Goal: Transaction & Acquisition: Download file/media

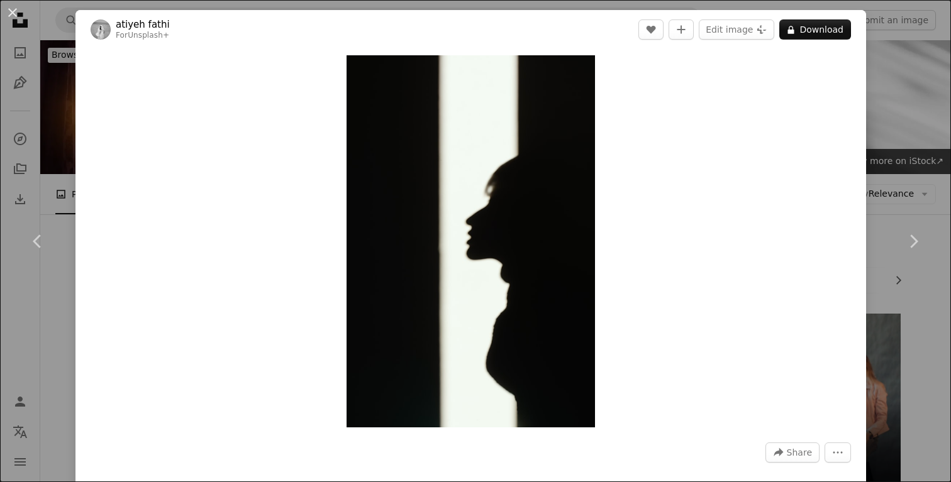
scroll to position [10359, 0]
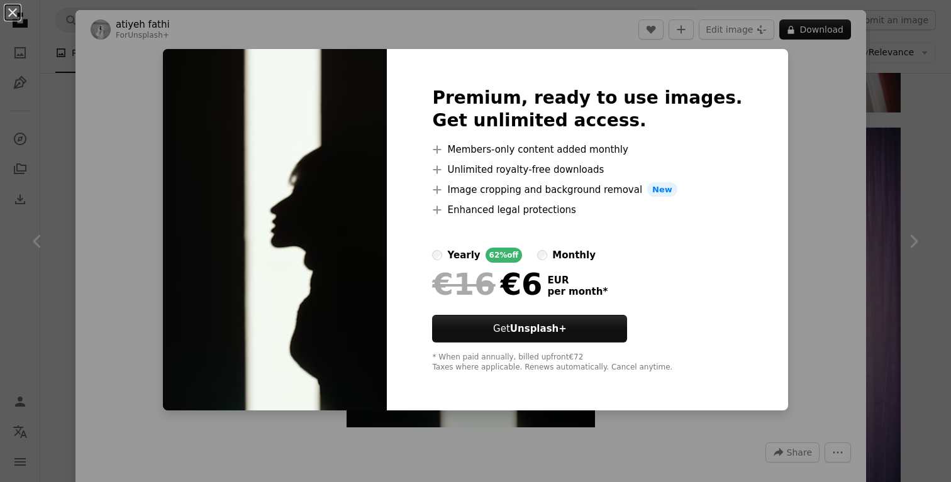
click at [765, 159] on div "An X shape Premium, ready to use images. Get unlimited access. A plus sign Memb…" at bounding box center [475, 241] width 951 height 482
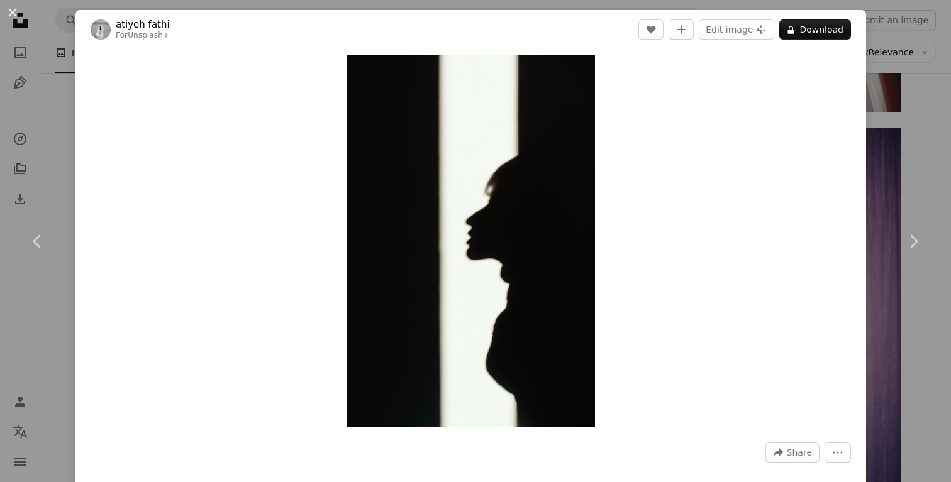
click at [892, 144] on div "An X shape Chevron left Chevron right [PERSON_NAME] For Unsplash+ A heart A plu…" at bounding box center [475, 241] width 951 height 482
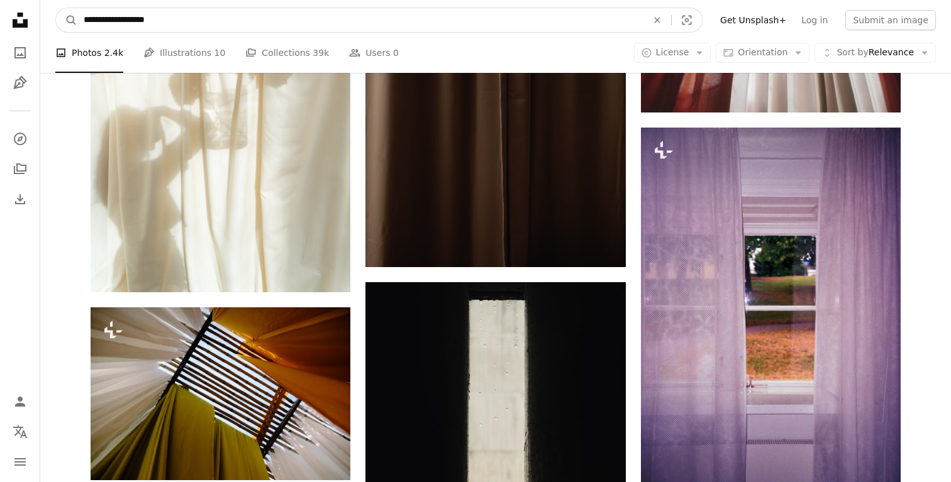
click at [380, 14] on input "**********" at bounding box center [360, 20] width 566 height 24
type input "**********"
click at [67, 20] on button "A magnifying glass" at bounding box center [66, 20] width 21 height 24
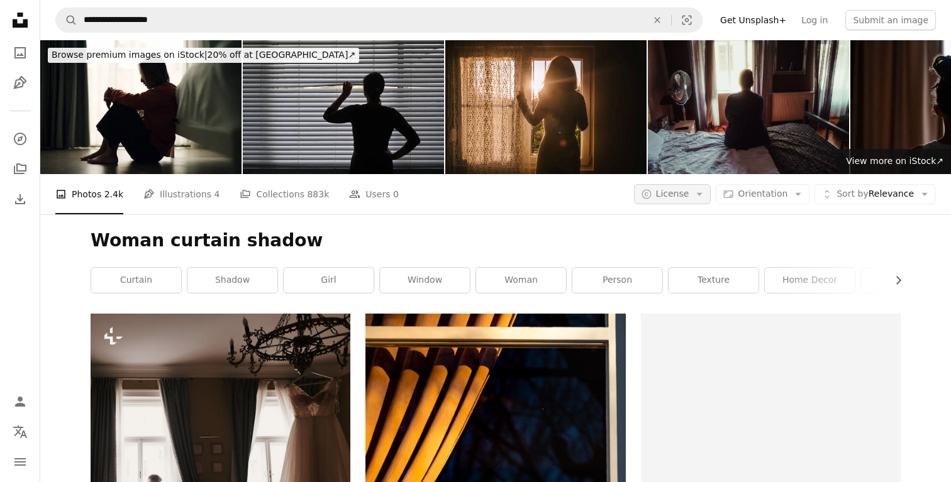
click at [668, 193] on span "License" at bounding box center [672, 194] width 33 height 10
click at [681, 297] on span "Free" at bounding box center [705, 295] width 77 height 13
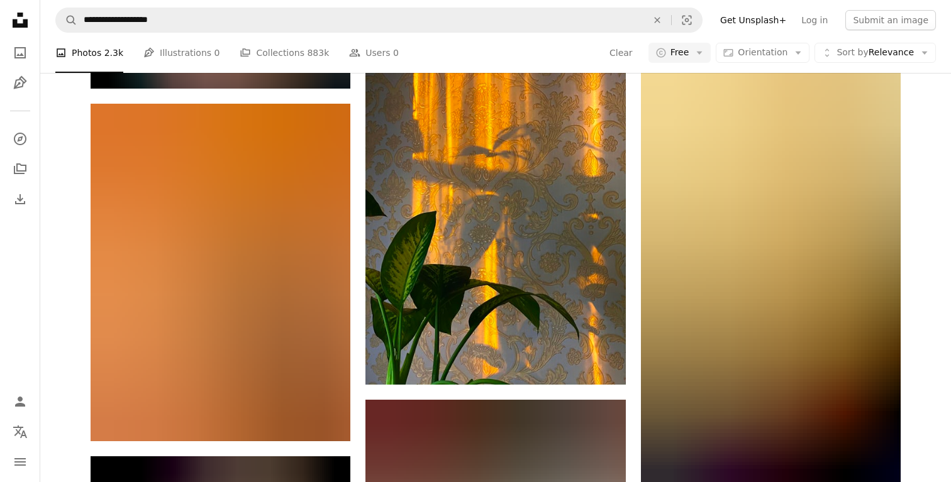
scroll to position [1848, 0]
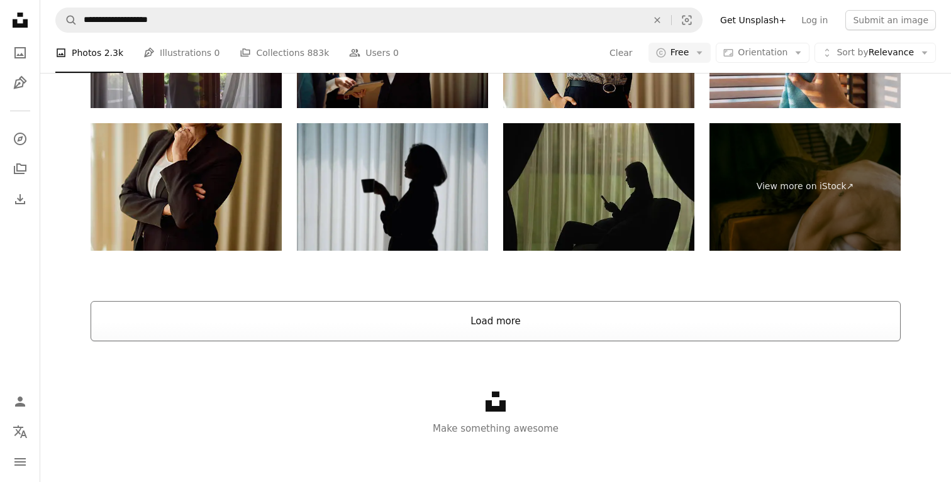
click at [584, 326] on button "Load more" at bounding box center [496, 321] width 810 height 40
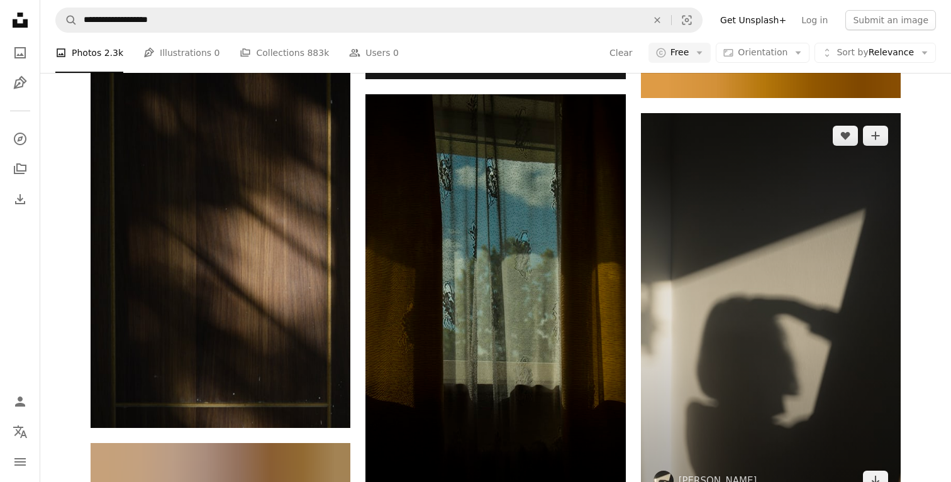
scroll to position [13843, 0]
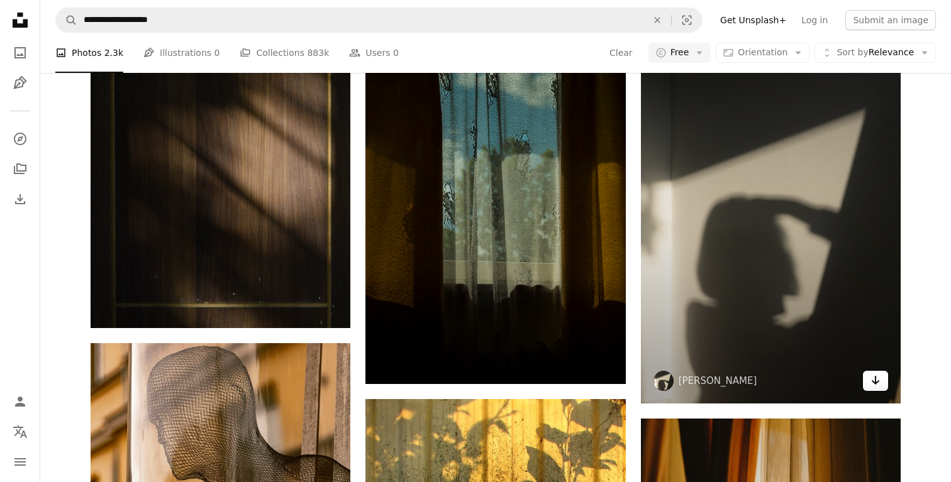
click at [872, 380] on icon "Arrow pointing down" at bounding box center [875, 380] width 10 height 15
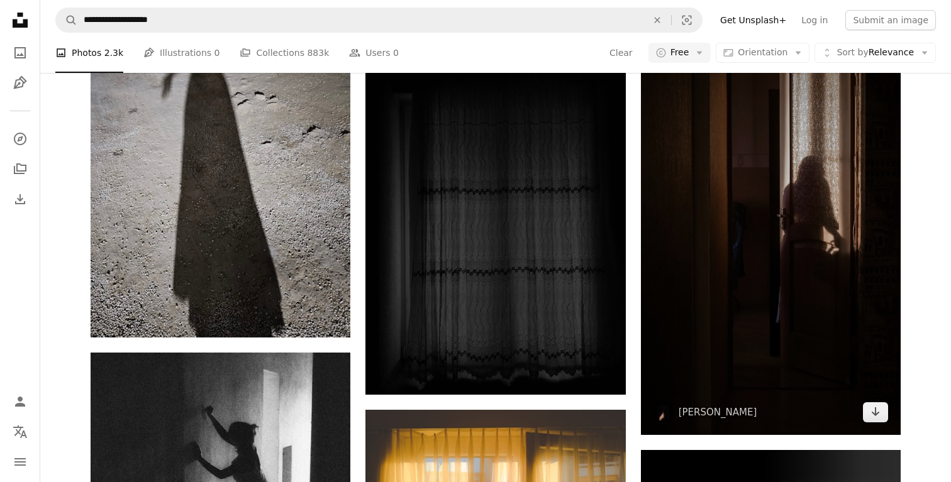
scroll to position [14814, 0]
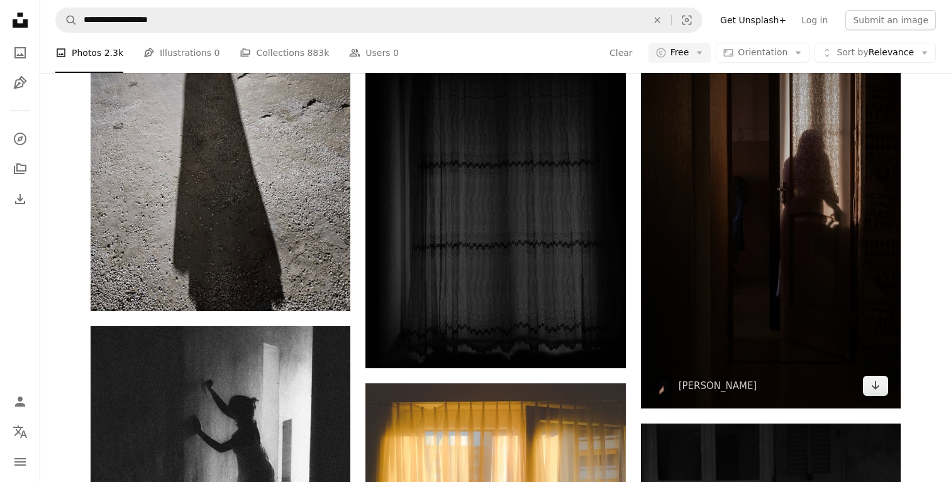
click at [892, 379] on img at bounding box center [771, 197] width 260 height 423
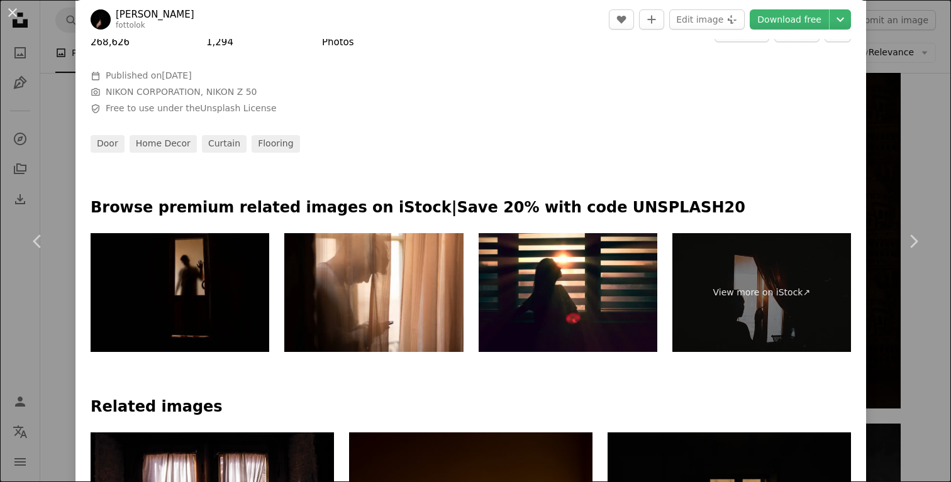
scroll to position [18, 0]
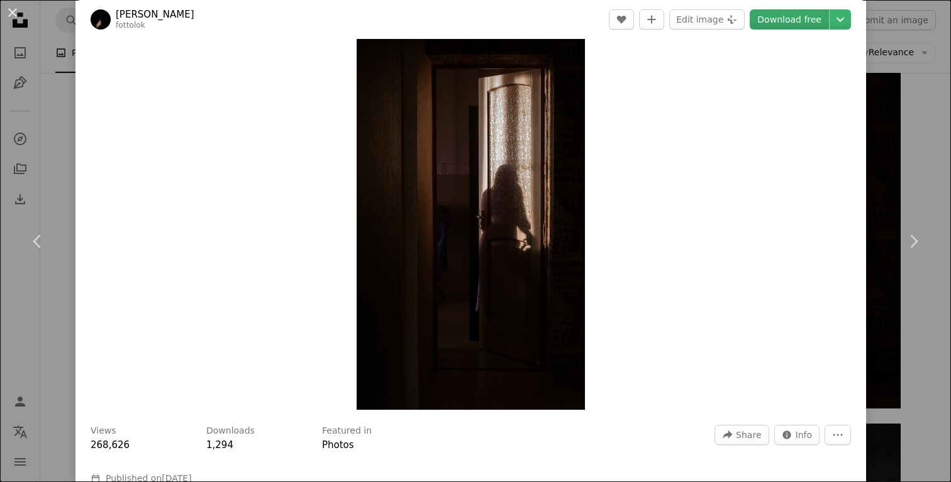
click at [800, 24] on link "Download free" at bounding box center [789, 19] width 79 height 20
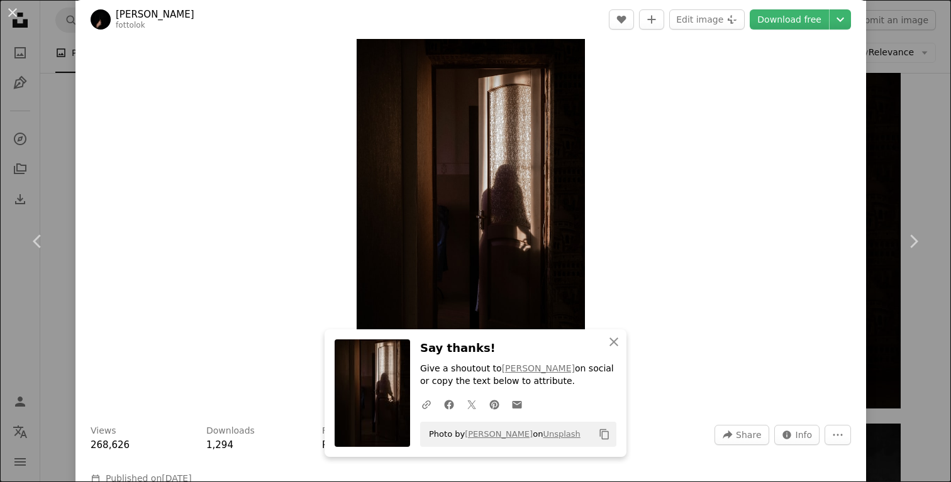
click at [894, 123] on div "An X shape Chevron left Chevron right An X shape Close Say thanks! Give a shout…" at bounding box center [475, 241] width 951 height 482
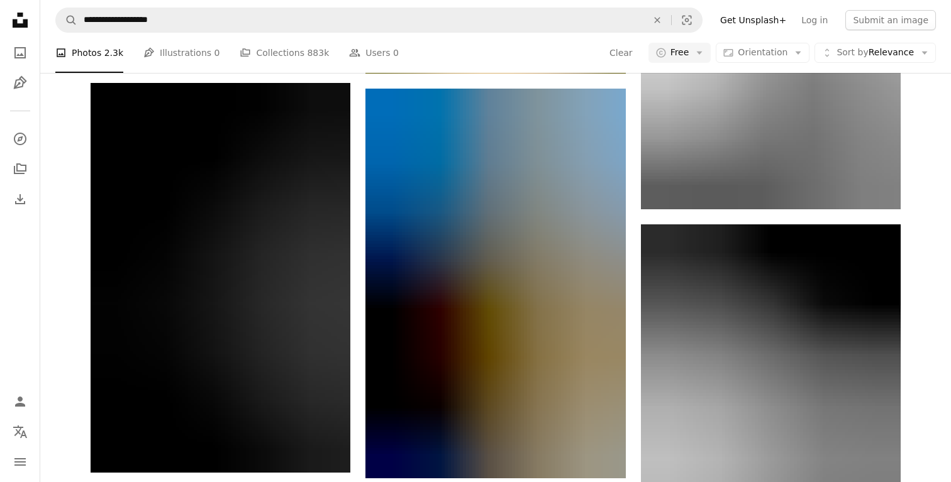
scroll to position [21327, 0]
